Goal: Check status: Check status

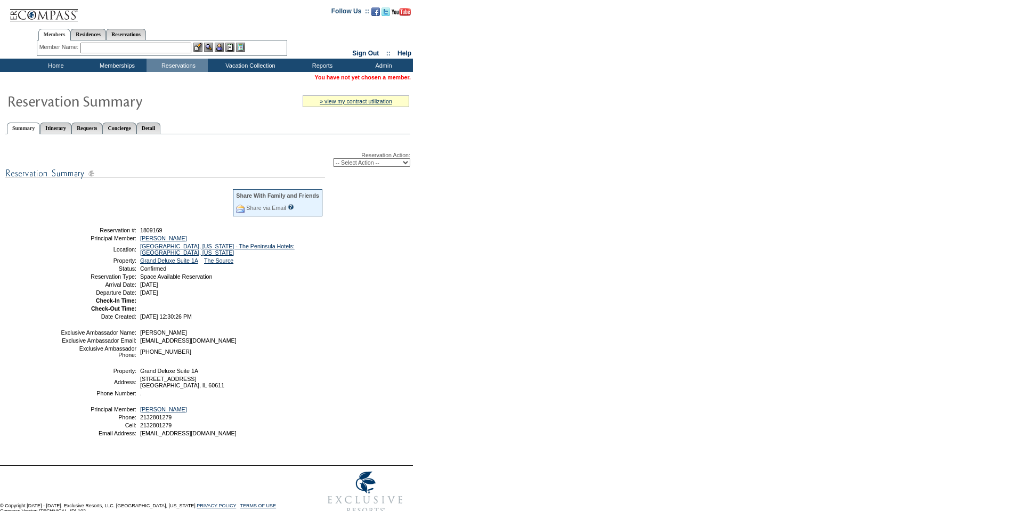
click at [181, 122] on ul "Summary Itinerary Requests Concierge Detail" at bounding box center [207, 119] width 405 height 5
click at [161, 128] on link "Detail" at bounding box center [148, 128] width 25 height 11
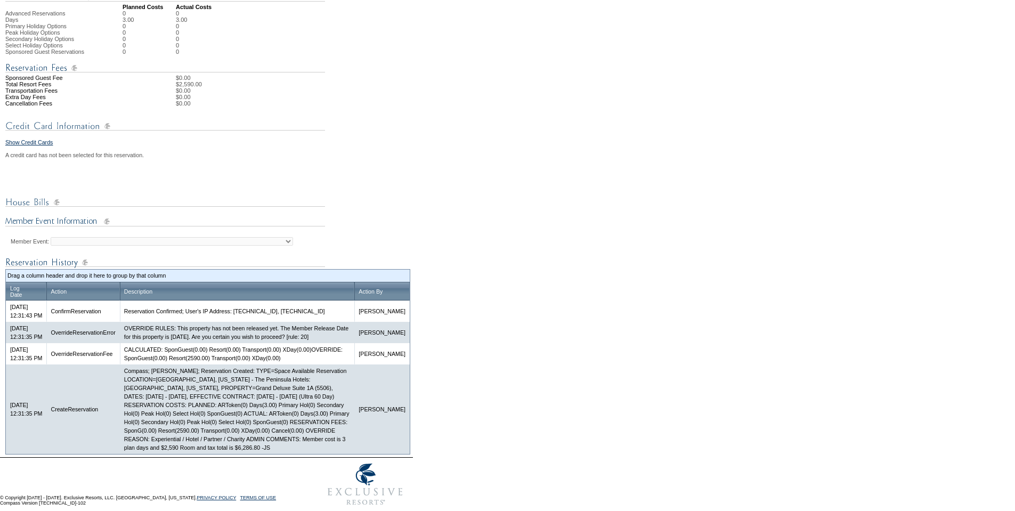
scroll to position [375, 0]
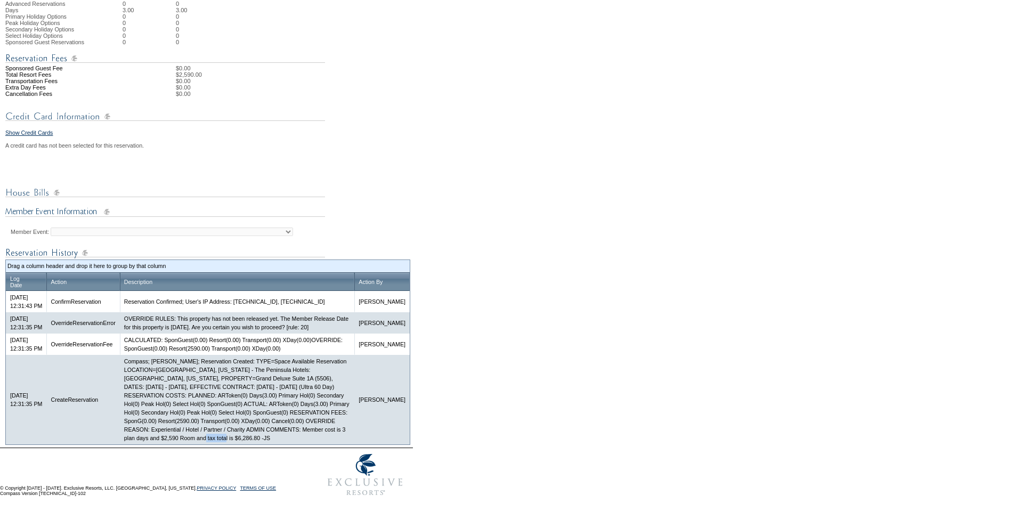
drag, startPoint x: 314, startPoint y: 437, endPoint x: 344, endPoint y: 437, distance: 29.3
click at [344, 436] on td "Compass; Justin Szymik; Reservation Created: TYPE=Space Available Reservation L…" at bounding box center [237, 400] width 235 height 90
copy td "$6,286.80"
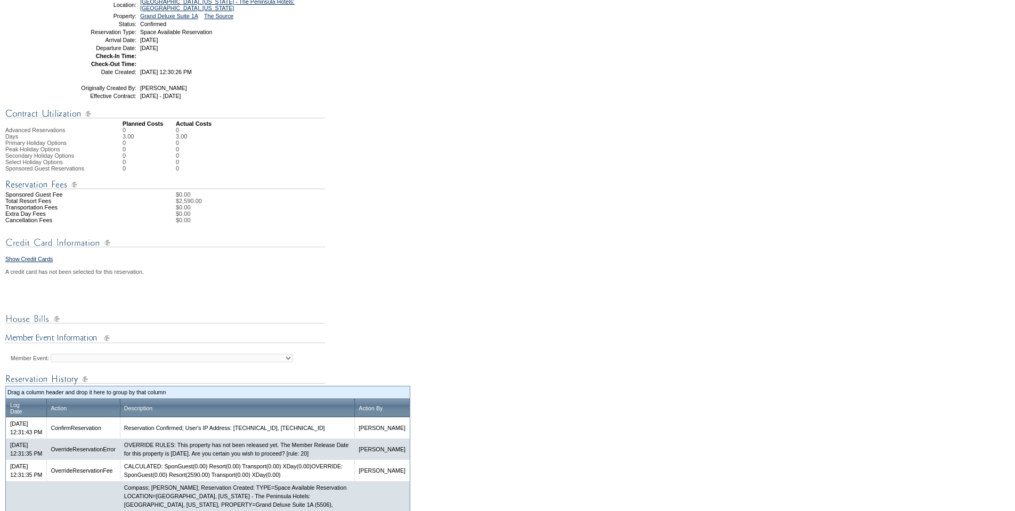
scroll to position [2, 0]
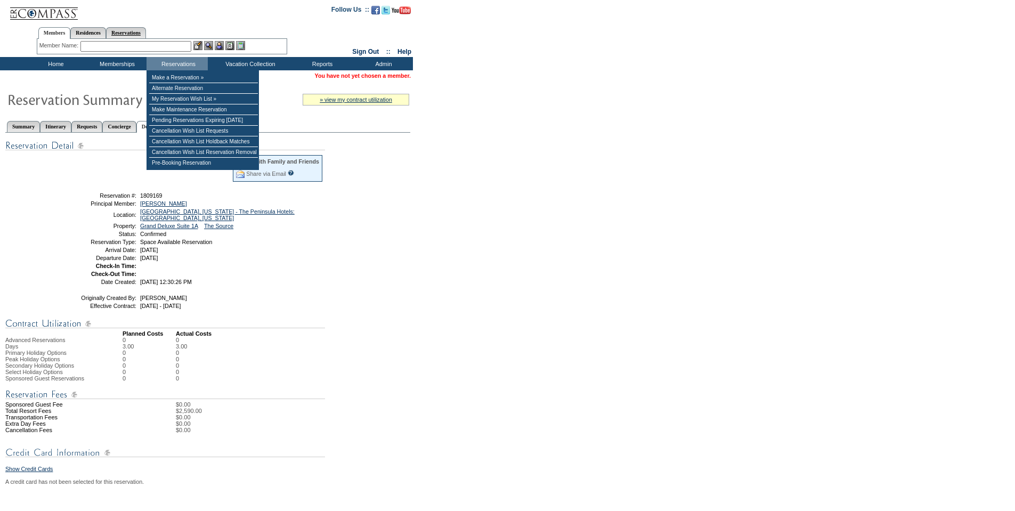
click at [146, 31] on link "Reservations" at bounding box center [126, 32] width 40 height 11
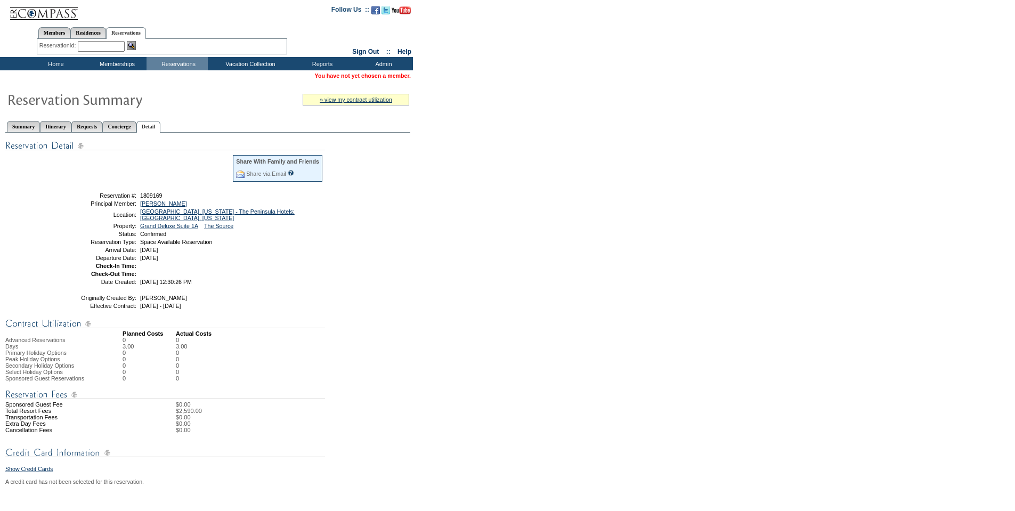
click at [108, 41] on input "text" at bounding box center [101, 46] width 47 height 11
paste input "1809167"
type input "1809167"
click at [134, 44] on img at bounding box center [131, 45] width 9 height 9
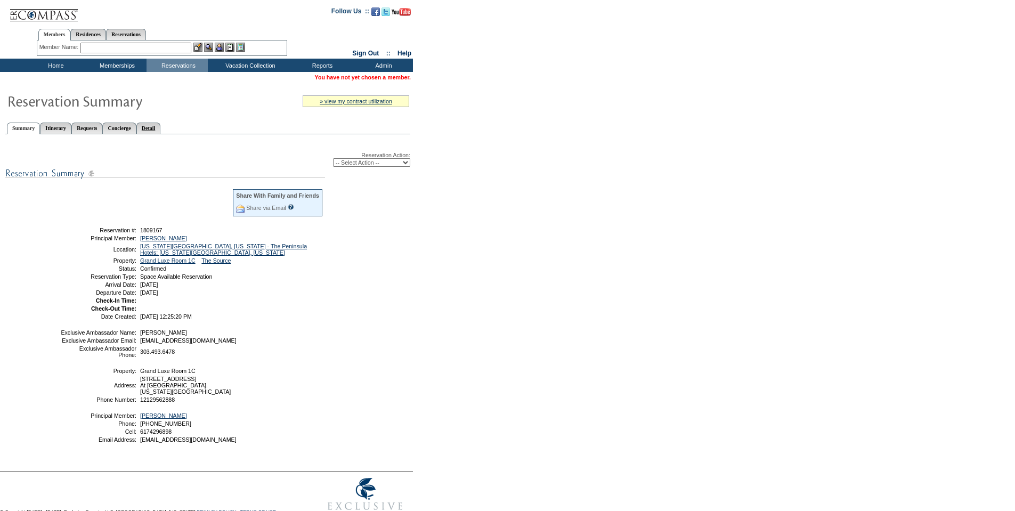
click at [161, 130] on link "Detail" at bounding box center [148, 128] width 25 height 11
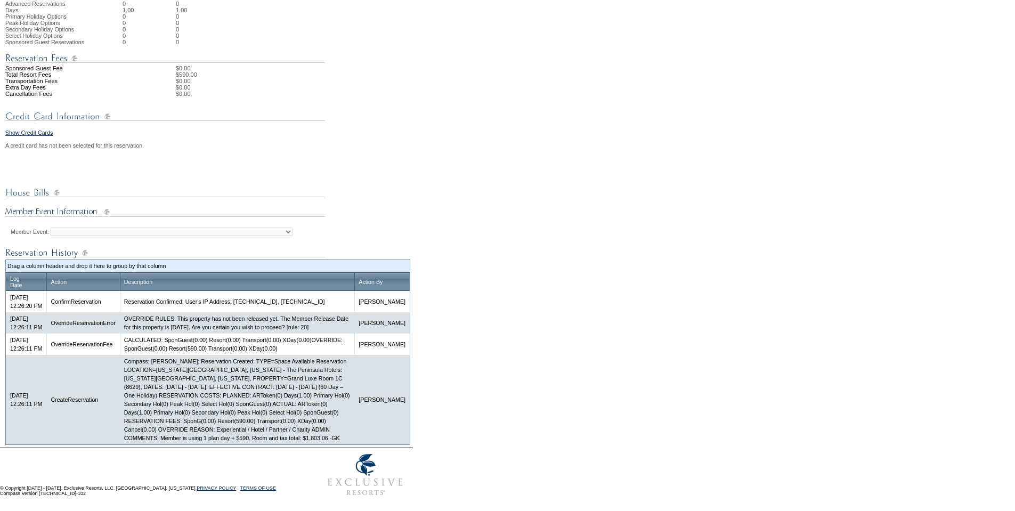
scroll to position [390, 0]
drag, startPoint x: 153, startPoint y: 438, endPoint x: 182, endPoint y: 439, distance: 29.3
click at [182, 439] on td "Compass; [PERSON_NAME]; Reservation Created: TYPE=Space Available Reservation L…" at bounding box center [237, 400] width 235 height 90
drag, startPoint x: 173, startPoint y: 433, endPoint x: 163, endPoint y: 439, distance: 11.2
click at [163, 439] on td "Compass; [PERSON_NAME]; Reservation Created: TYPE=Space Available Reservation L…" at bounding box center [237, 400] width 235 height 90
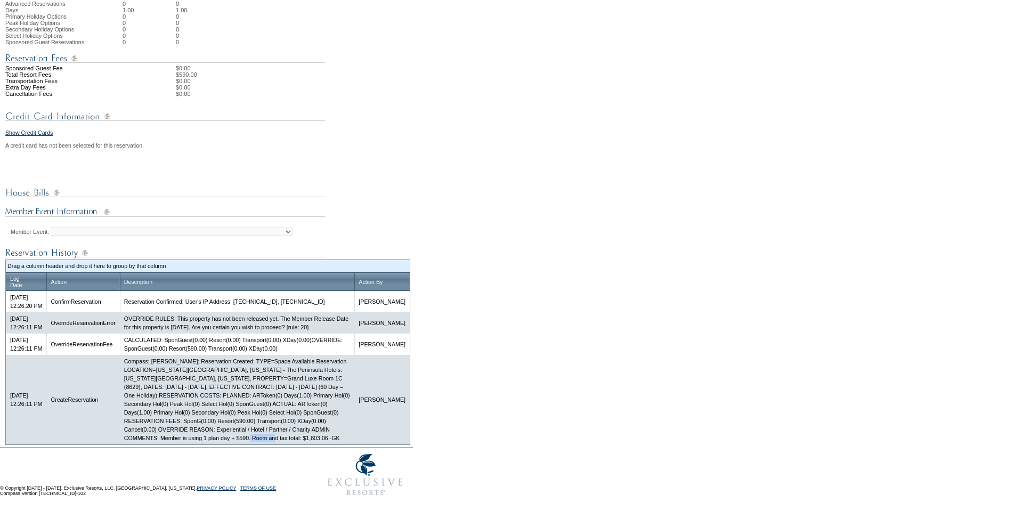
drag, startPoint x: 155, startPoint y: 439, endPoint x: 183, endPoint y: 439, distance: 28.3
click at [183, 439] on td "Compass; Galen Kelly; Reservation Created: TYPE=Space Available Reservation LOC…" at bounding box center [237, 400] width 235 height 90
copy td "$1,803.06"
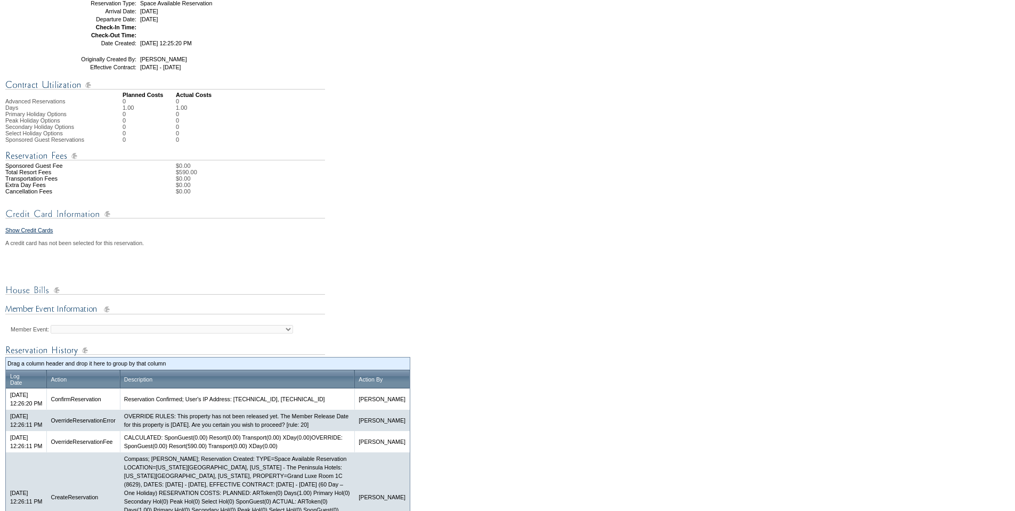
scroll to position [17, 0]
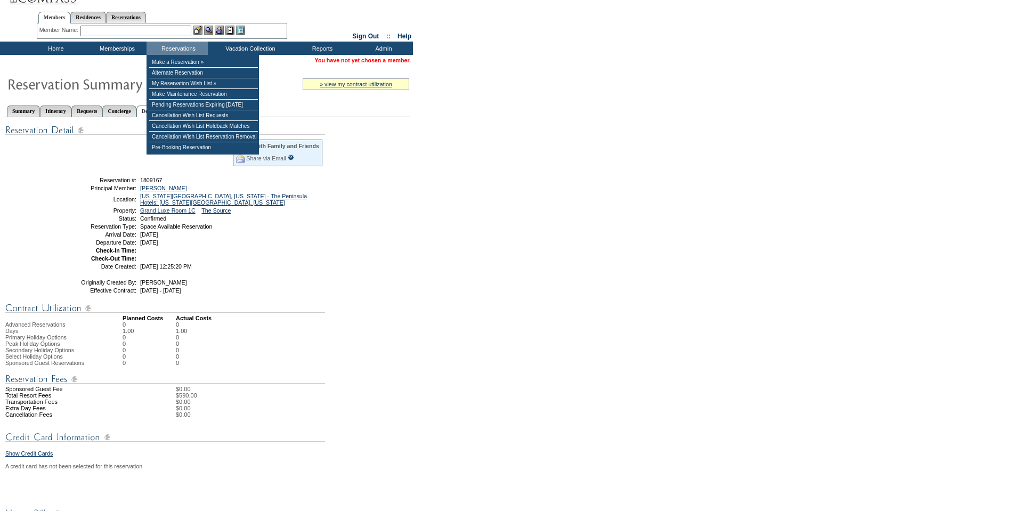
click at [144, 17] on link "Reservations" at bounding box center [126, 17] width 40 height 11
click at [106, 26] on input "text" at bounding box center [101, 31] width 47 height 11
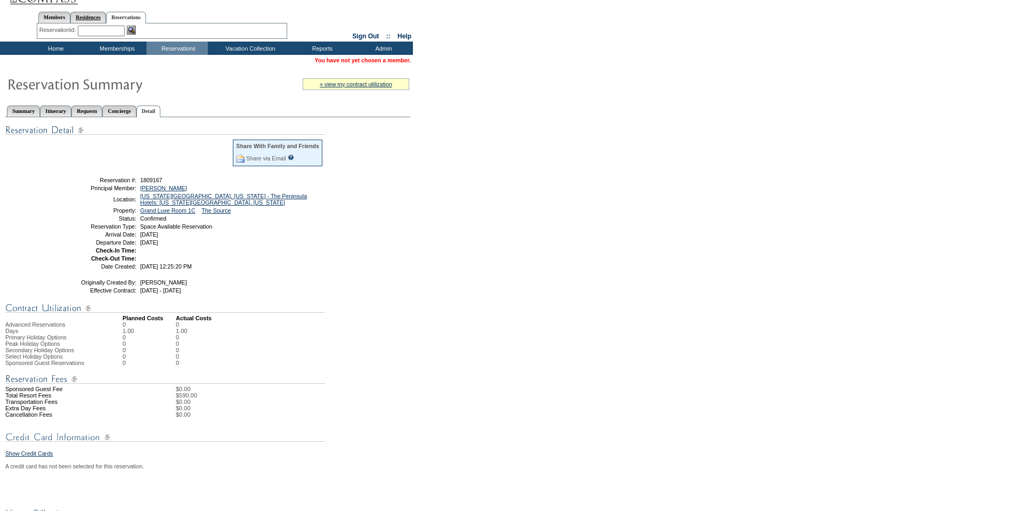
paste input "1808436"
type input "1808436"
click at [132, 28] on img at bounding box center [131, 30] width 9 height 9
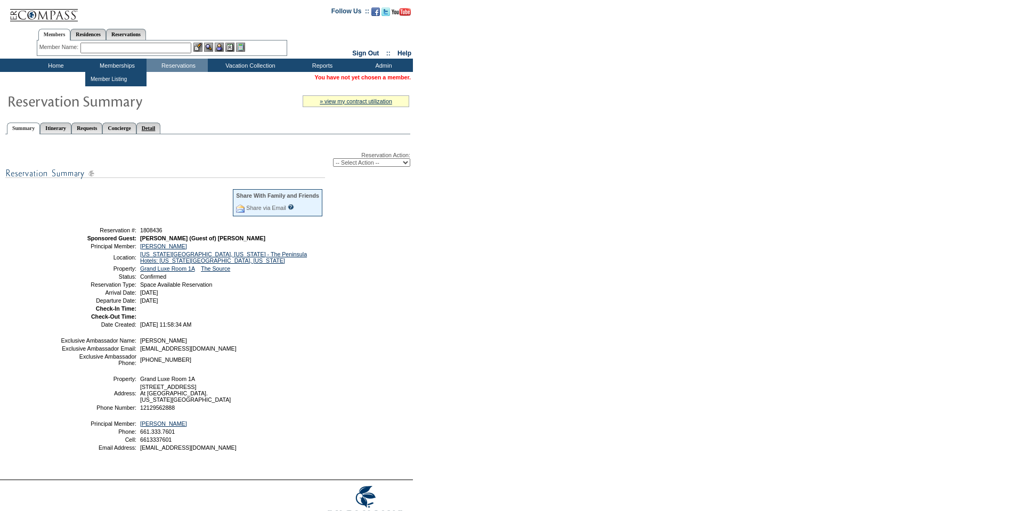
click at [161, 128] on link "Detail" at bounding box center [148, 128] width 25 height 11
